Goal: Task Accomplishment & Management: Manage account settings

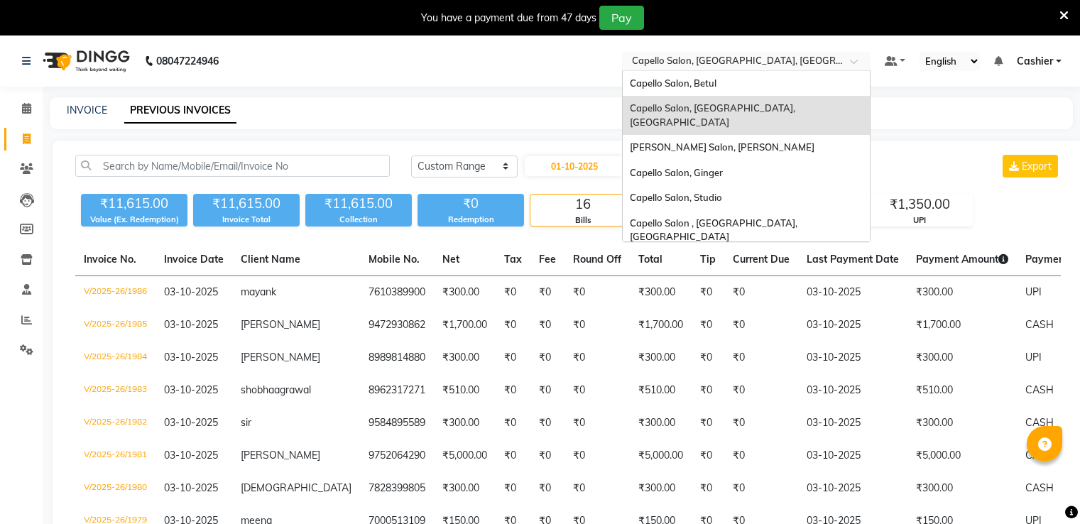
select select "range"
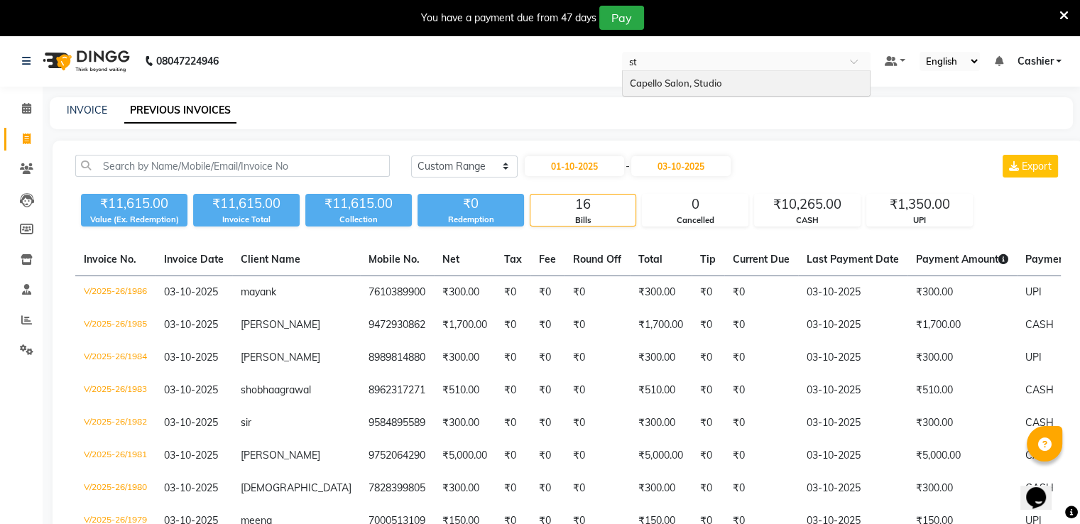
type input "stu"
click at [711, 87] on span "Capello Salon, Studio" at bounding box center [676, 82] width 92 height 11
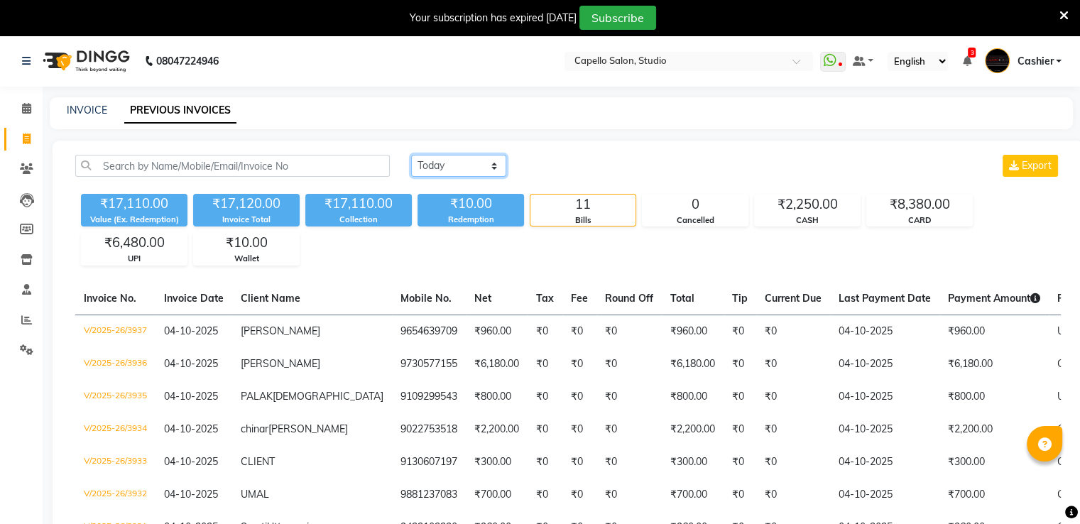
click at [463, 160] on select "[DATE] [DATE] Custom Range" at bounding box center [458, 166] width 95 height 22
select select "yesterday"
click at [411, 155] on select "[DATE] [DATE] Custom Range" at bounding box center [458, 166] width 95 height 22
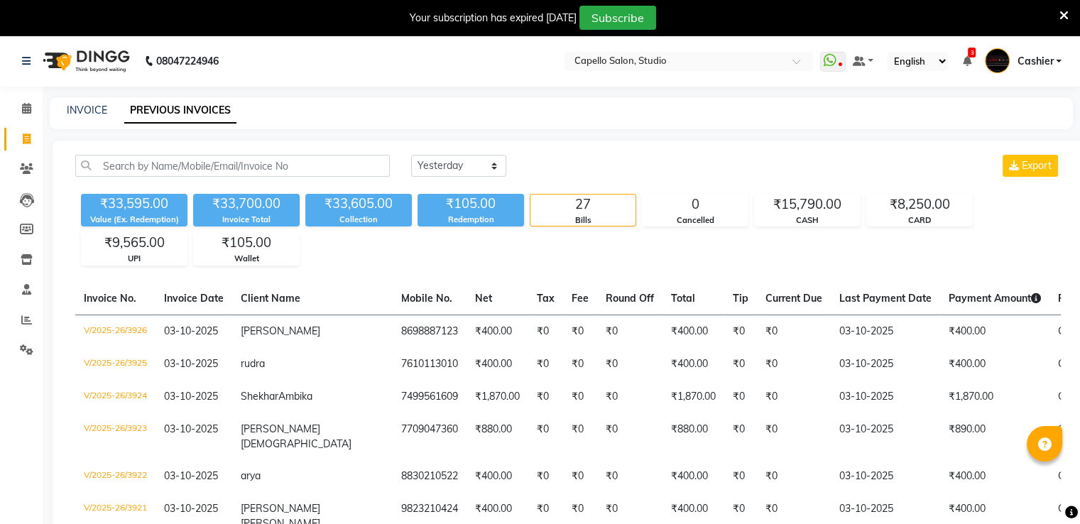
click at [580, 248] on div "₹33,595.00 Value (Ex. Redemption) ₹33,700.00 Invoice Total ₹33,605.00 Collectio…" at bounding box center [568, 226] width 986 height 77
